Goal: Navigation & Orientation: Find specific page/section

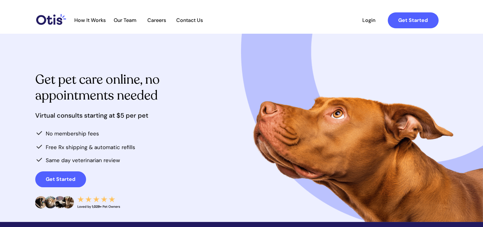
click at [95, 20] on span "How It Works" at bounding box center [90, 20] width 38 height 6
drag, startPoint x: 165, startPoint y: 20, endPoint x: 171, endPoint y: 20, distance: 6.4
click at [164, 20] on span "Careers" at bounding box center [156, 20] width 31 height 6
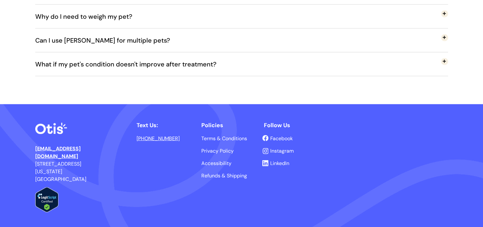
scroll to position [1407, 0]
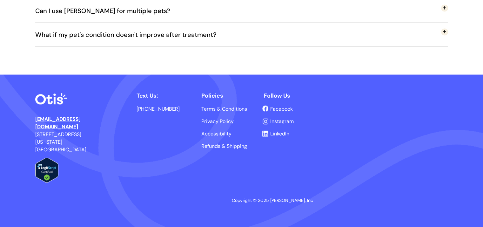
click at [221, 145] on span "Refunds & Shipping" at bounding box center [224, 146] width 46 height 7
